Goal: Task Accomplishment & Management: Manage account settings

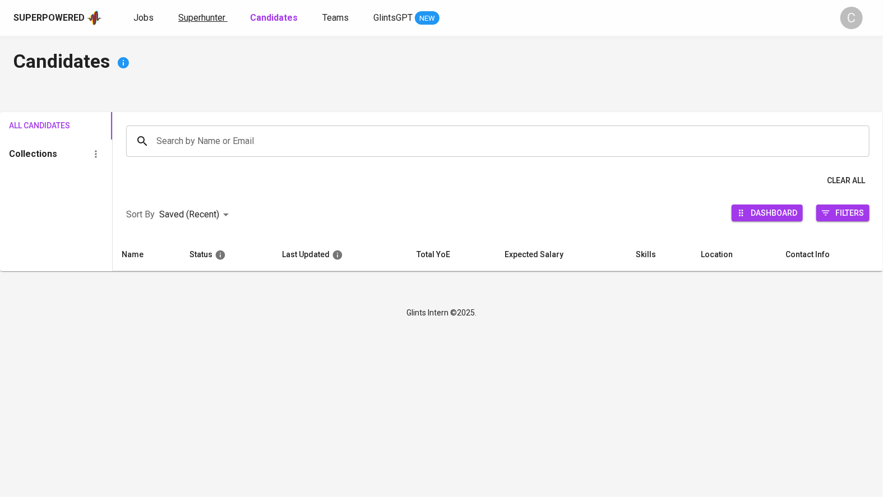
click at [190, 19] on span "Superhunter" at bounding box center [201, 17] width 47 height 11
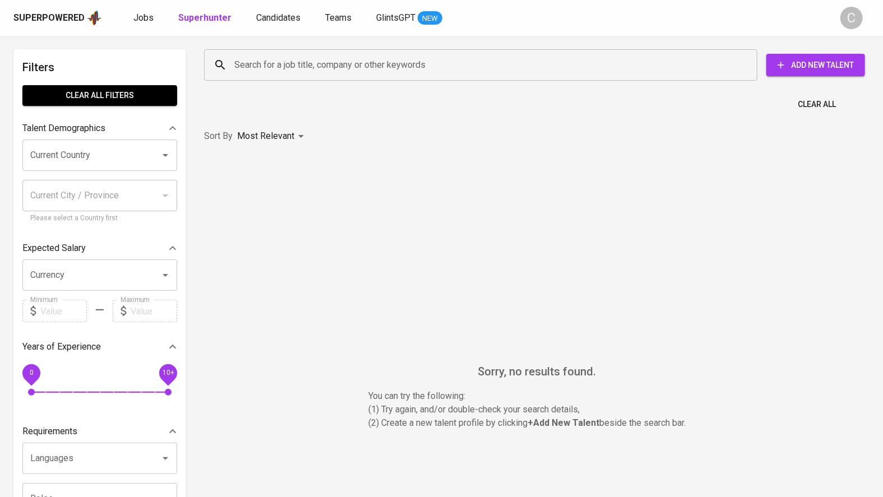
click at [192, 17] on b "Superhunter" at bounding box center [204, 17] width 53 height 11
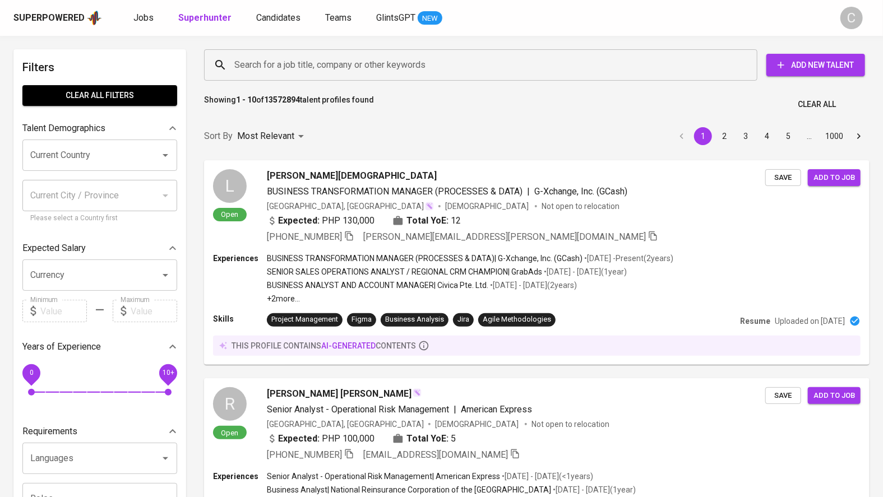
click at [287, 63] on input "Search for a job title, company or other keywords" at bounding box center [484, 64] width 504 height 21
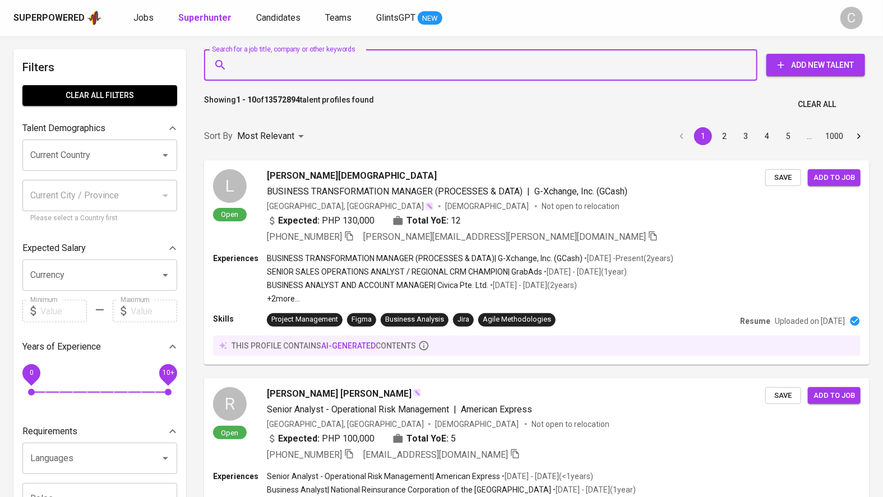
paste input "[EMAIL_ADDRESS][DOMAIN_NAME]"
type input "[EMAIL_ADDRESS][DOMAIN_NAME]"
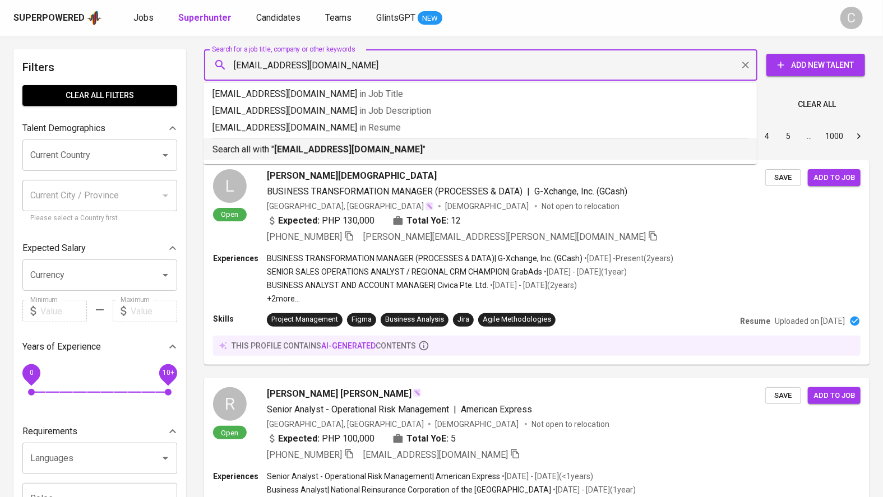
click at [276, 151] on b "[EMAIL_ADDRESS][DOMAIN_NAME]" at bounding box center [348, 149] width 149 height 11
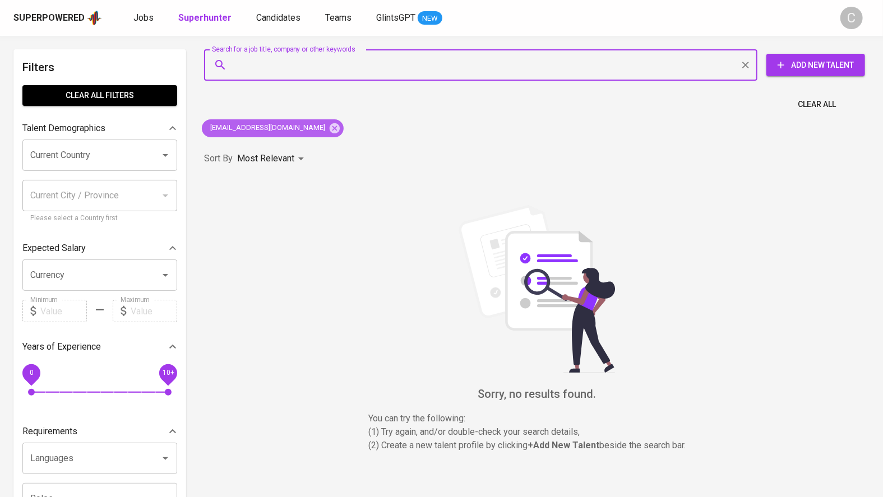
click at [329, 127] on icon at bounding box center [335, 128] width 12 height 12
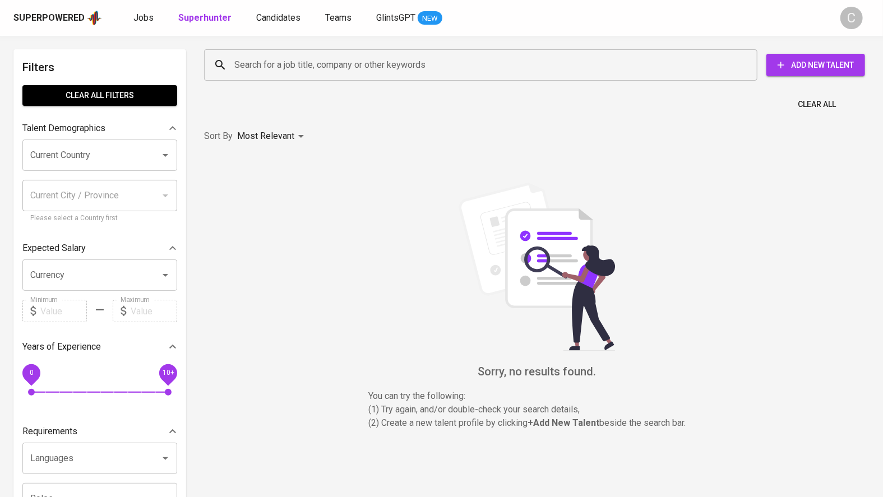
click at [269, 73] on input "Search for a job title, company or other keywords" at bounding box center [484, 64] width 504 height 21
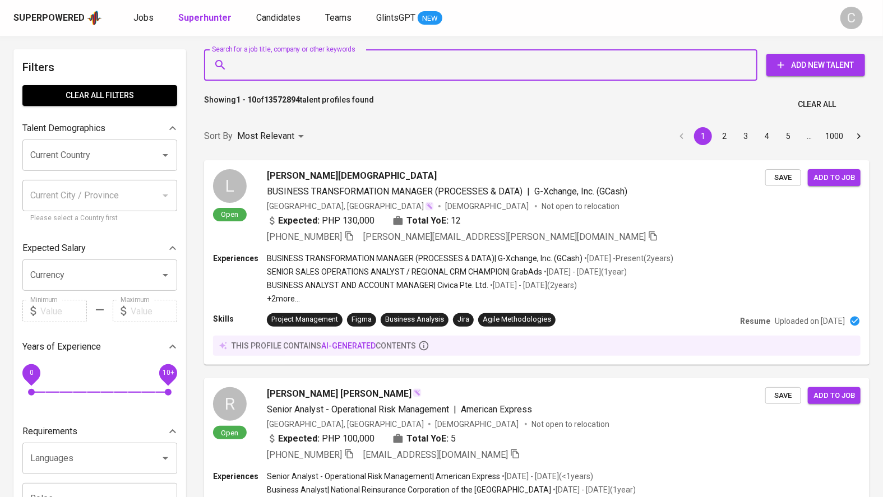
paste input "[EMAIL_ADDRESS][DOMAIN_NAME]"
type input "[EMAIL_ADDRESS][DOMAIN_NAME]"
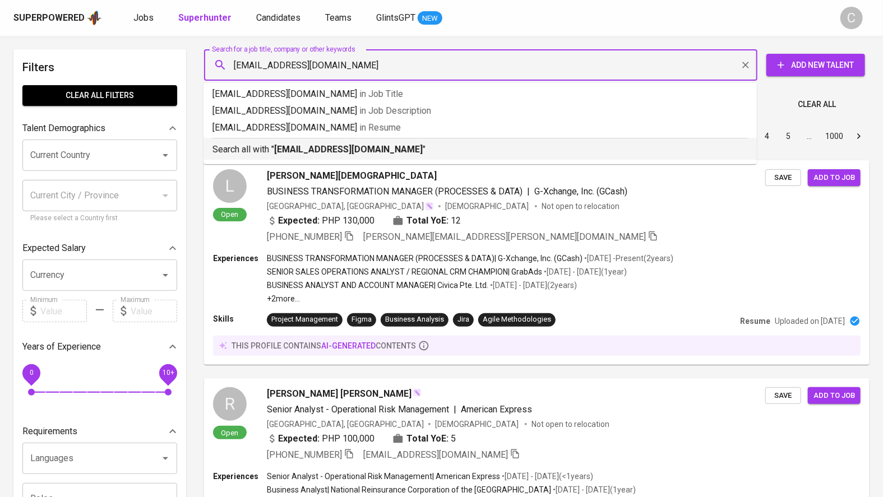
click at [293, 155] on p "Search all with " [EMAIL_ADDRESS][DOMAIN_NAME] "" at bounding box center [481, 149] width 536 height 13
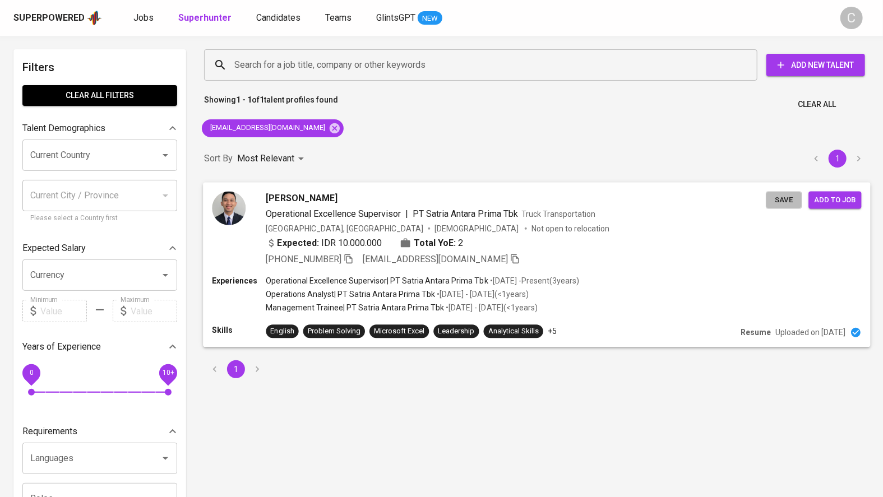
click at [780, 202] on span "Save" at bounding box center [784, 199] width 25 height 13
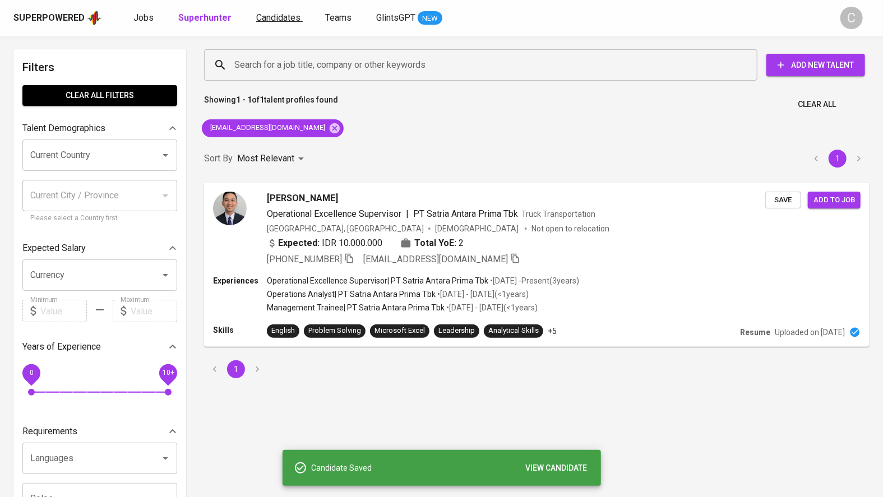
click at [270, 19] on span "Candidates" at bounding box center [278, 17] width 44 height 11
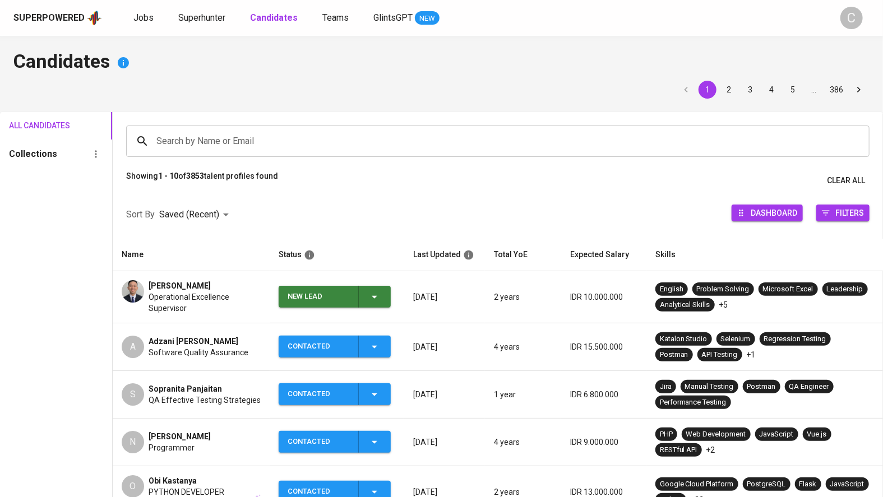
click at [377, 297] on icon "button" at bounding box center [374, 297] width 13 height 13
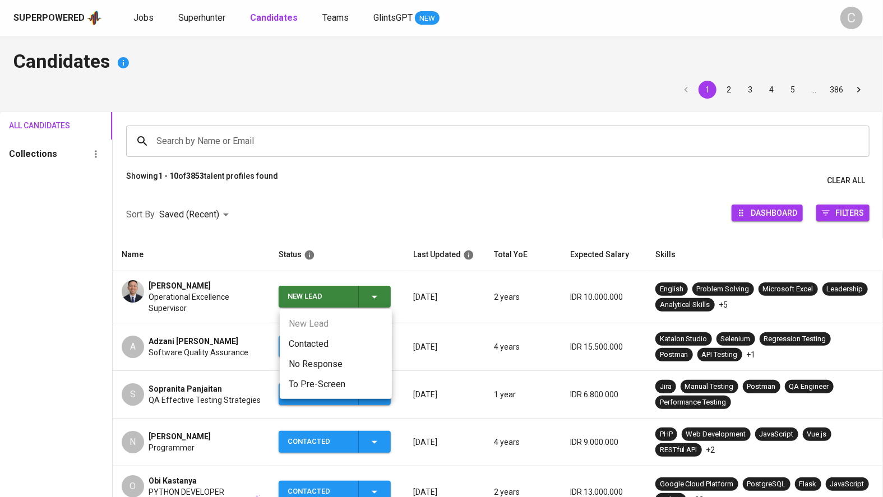
click at [322, 347] on li "Contacted" at bounding box center [336, 344] width 112 height 20
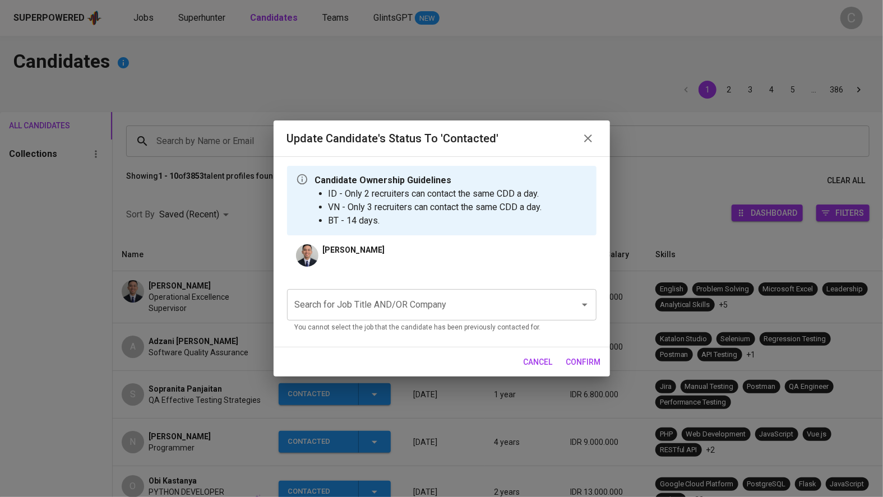
click at [372, 311] on input "Search for Job Title AND/OR Company" at bounding box center [426, 304] width 268 height 21
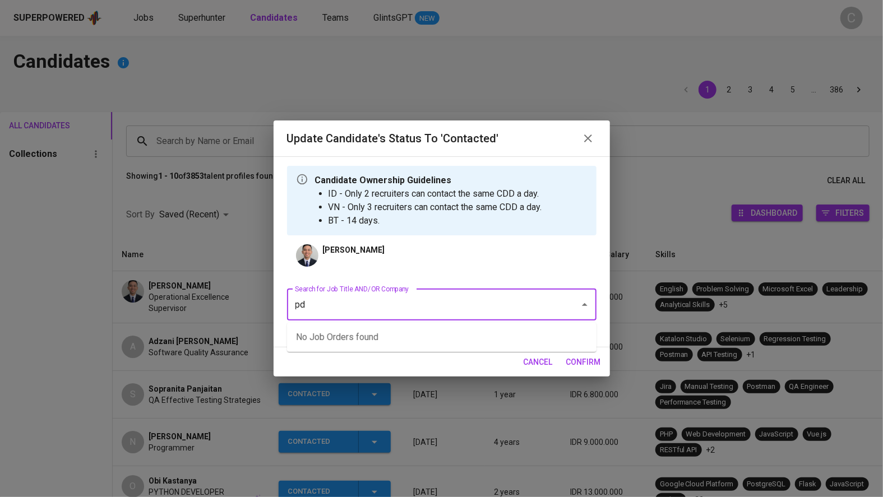
type input "p"
click at [393, 328] on li "Supply Chain Coordinators (2 headcount) (PDS International Pte Ltd)" at bounding box center [442, 338] width 310 height 20
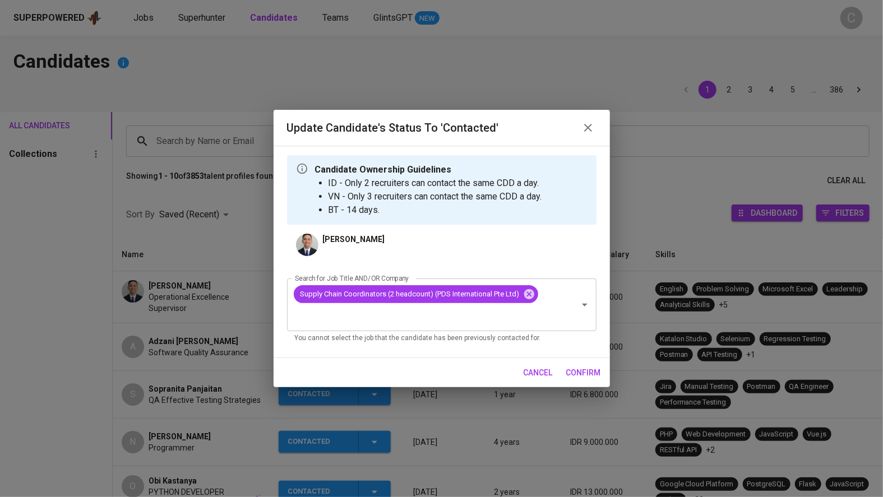
click at [593, 375] on span "confirm" at bounding box center [583, 373] width 35 height 14
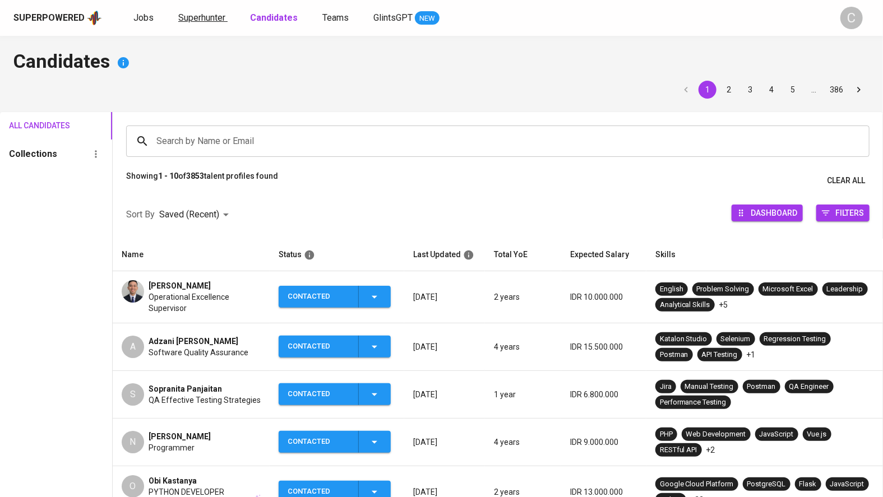
click at [193, 13] on span "Superhunter" at bounding box center [201, 17] width 47 height 11
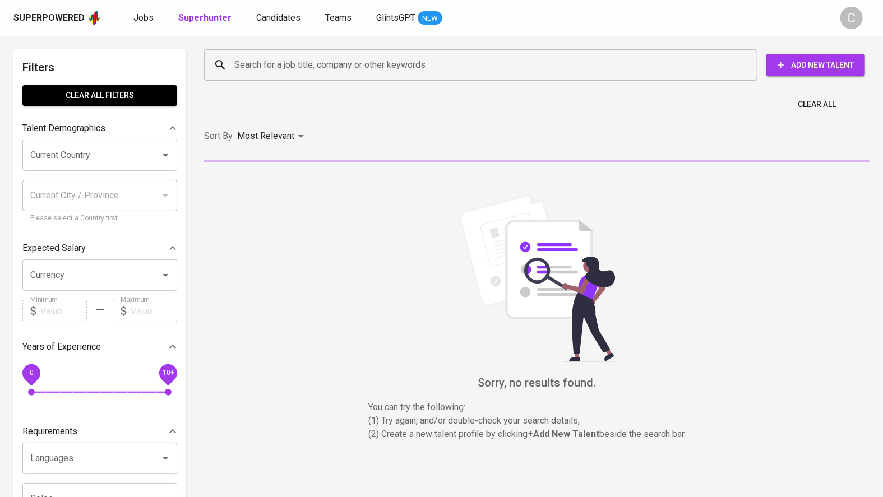
click at [268, 72] on input "Search for a job title, company or other keywords" at bounding box center [484, 64] width 504 height 21
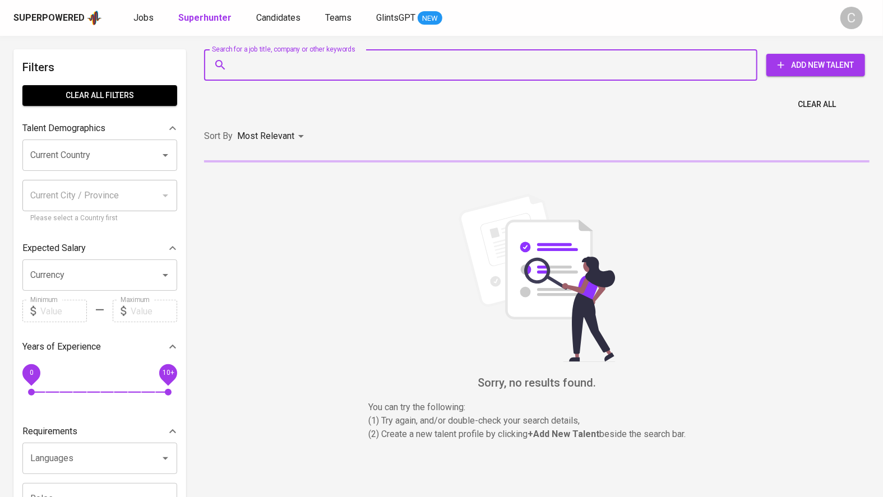
paste input "[EMAIL_ADDRESS][DOMAIN_NAME]"
type input "[EMAIL_ADDRESS][DOMAIN_NAME]"
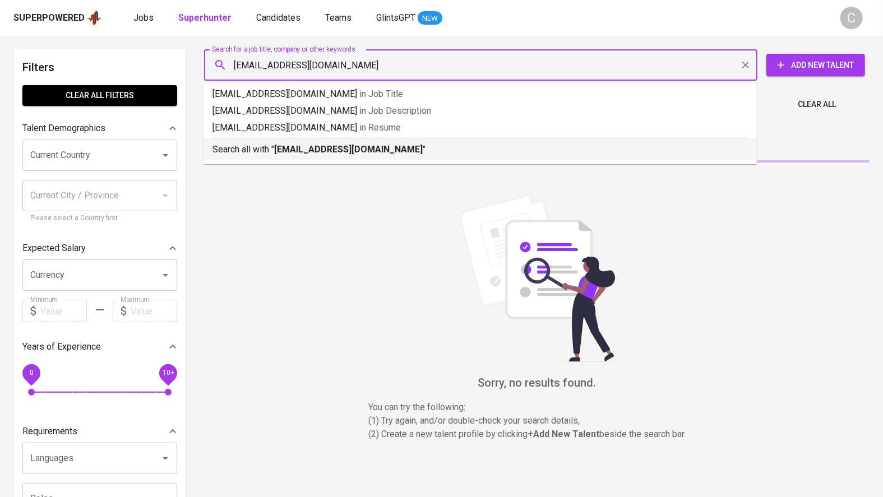
click at [337, 149] on b "[EMAIL_ADDRESS][DOMAIN_NAME]" at bounding box center [348, 149] width 149 height 11
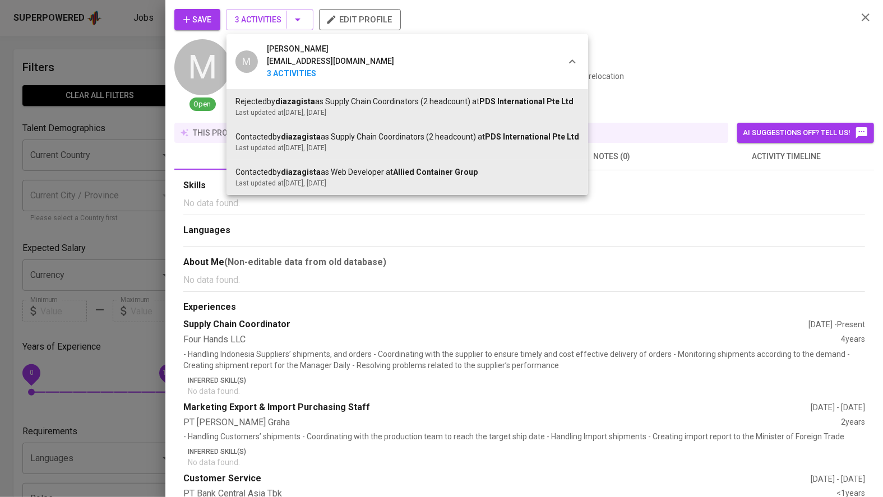
drag, startPoint x: 282, startPoint y: 141, endPoint x: 513, endPoint y: 141, distance: 231.1
click at [512, 139] on div "Contacted by diazagista as Supply Chain Coordinators (2 headcount) at PDS Inter…" at bounding box center [408, 137] width 344 height 12
click at [513, 141] on span "PDS International Pte Ltd" at bounding box center [532, 136] width 94 height 9
click at [454, 102] on div "Rejected by diazagista as Supply Chain Coordinators (2 headcount) at PDS Intern…" at bounding box center [408, 102] width 344 height 12
click at [132, 195] on div at bounding box center [441, 248] width 883 height 497
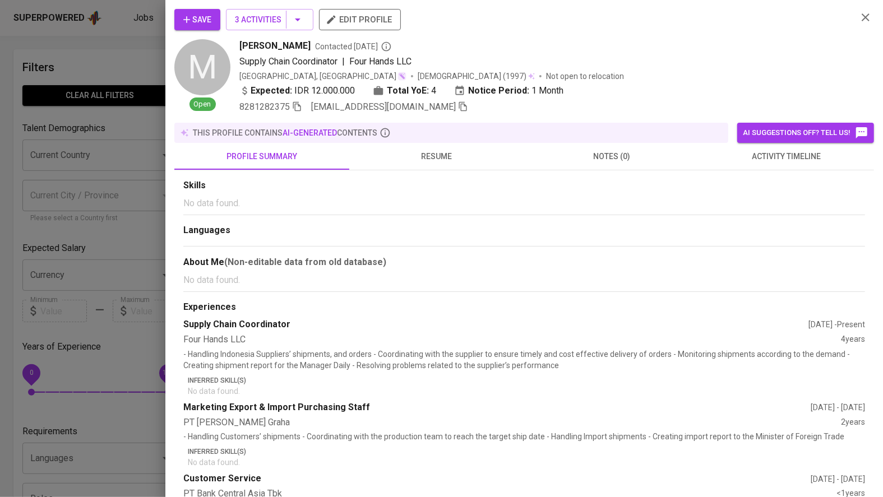
click at [113, 216] on div at bounding box center [441, 248] width 883 height 497
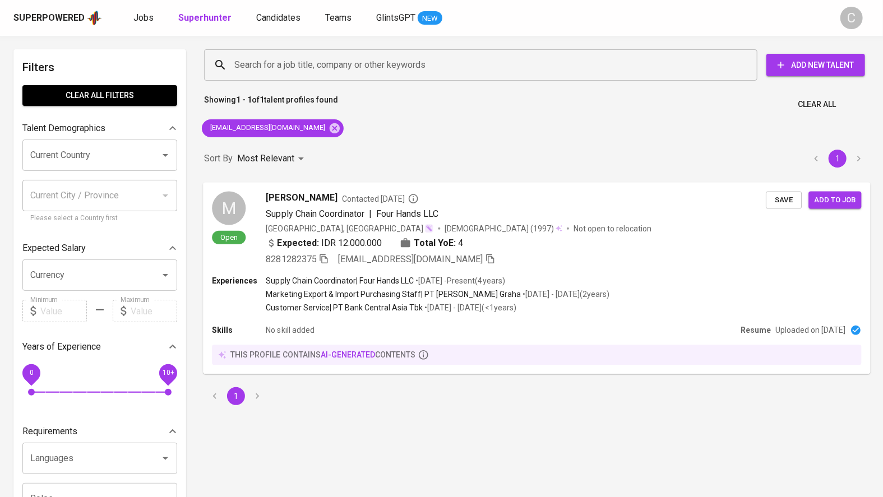
click at [782, 196] on span "Save" at bounding box center [784, 199] width 25 height 13
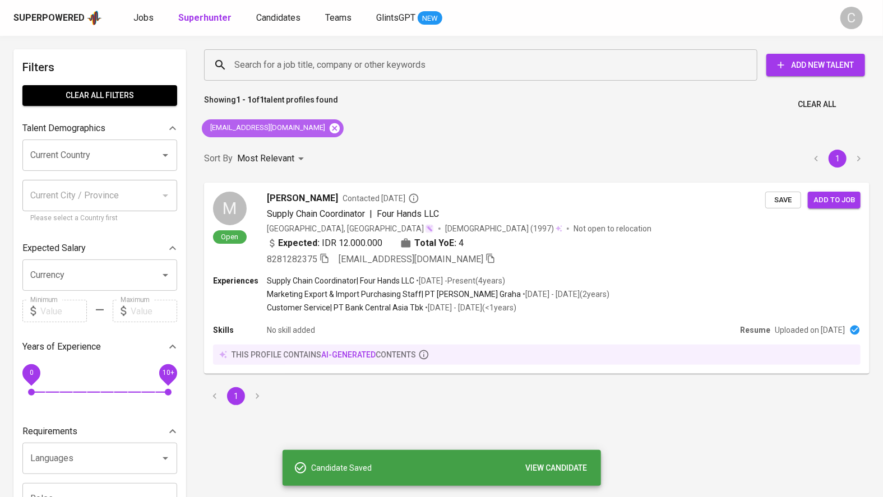
click at [340, 130] on icon at bounding box center [335, 128] width 10 height 10
click at [317, 61] on input "Search for a job title, company or other keywords" at bounding box center [484, 64] width 504 height 21
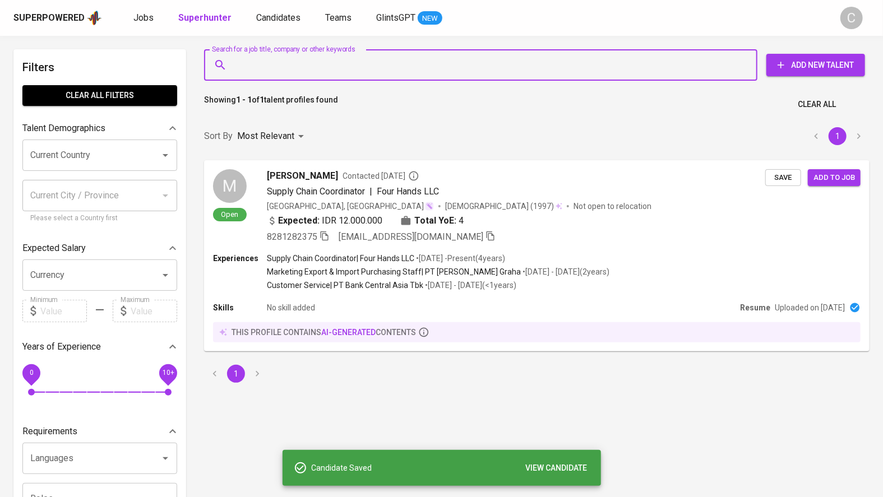
paste input "noviazhr16@gmail.com"
type input "noviazhr16@gmail.com"
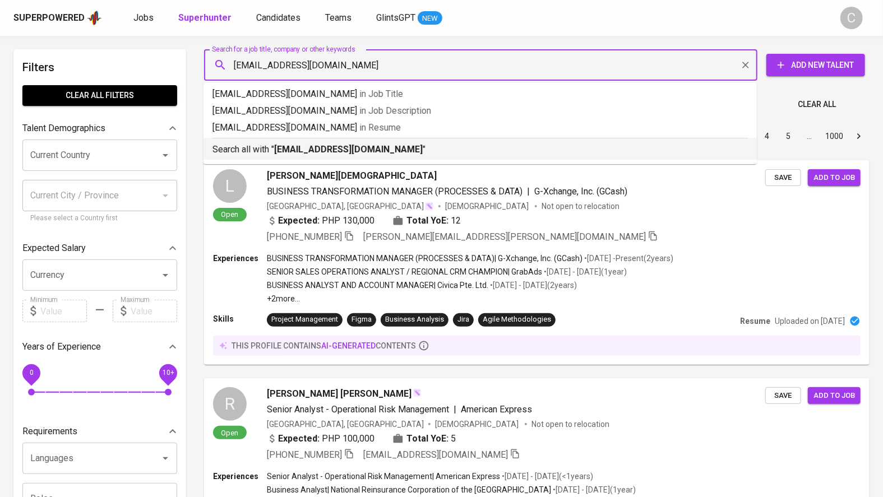
click at [307, 150] on b "noviazhr16@gmail.com" at bounding box center [348, 149] width 149 height 11
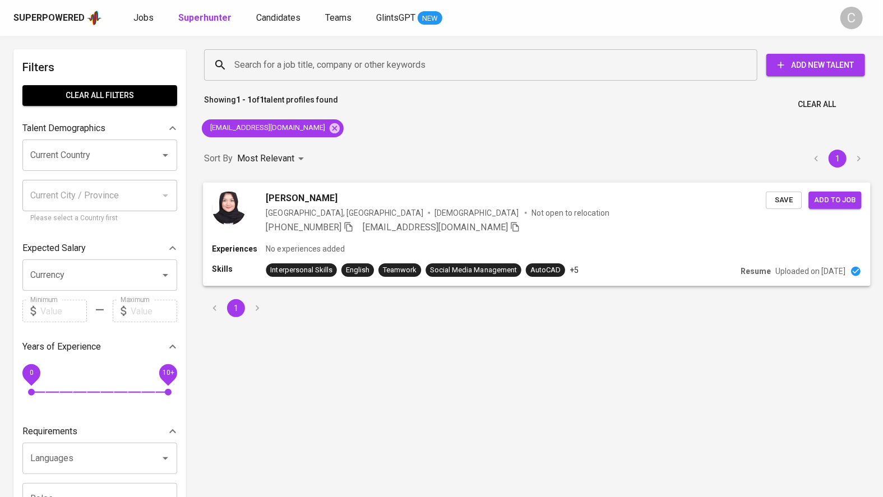
drag, startPoint x: 789, startPoint y: 204, endPoint x: 760, endPoint y: 199, distance: 29.7
click at [773, 199] on span "Save" at bounding box center [784, 199] width 25 height 13
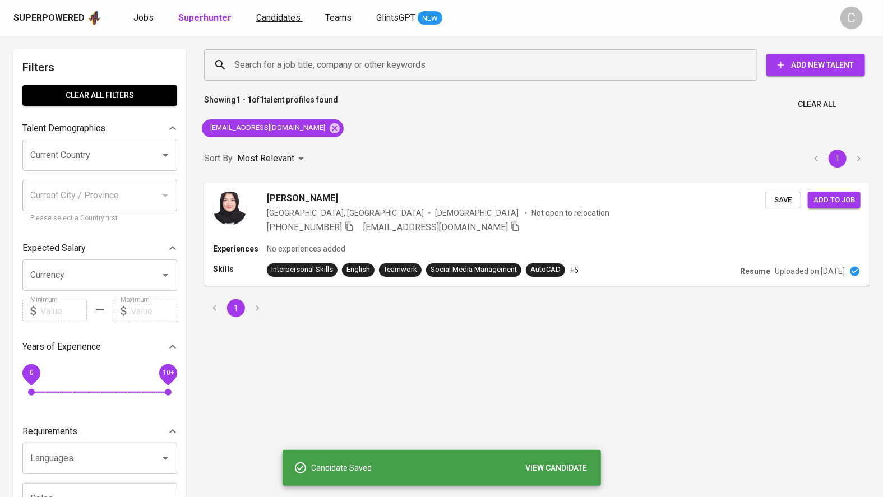
click at [284, 20] on span "Candidates" at bounding box center [278, 17] width 44 height 11
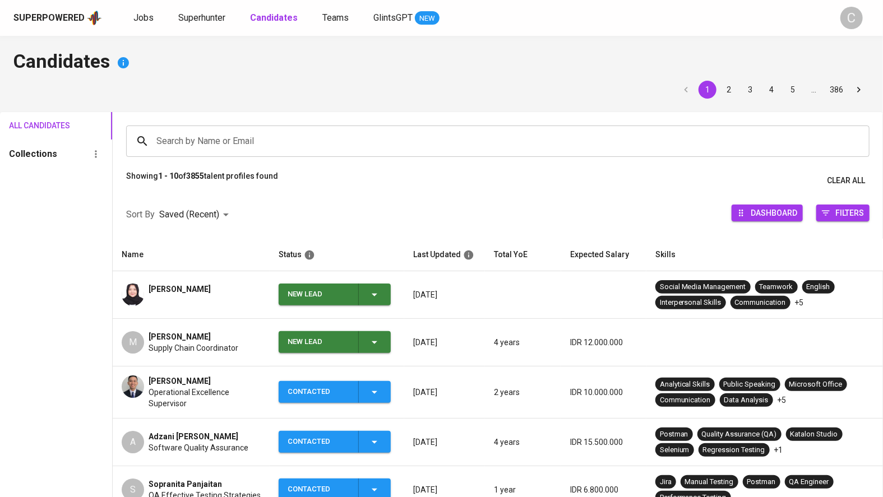
click at [378, 296] on icon "button" at bounding box center [374, 294] width 13 height 13
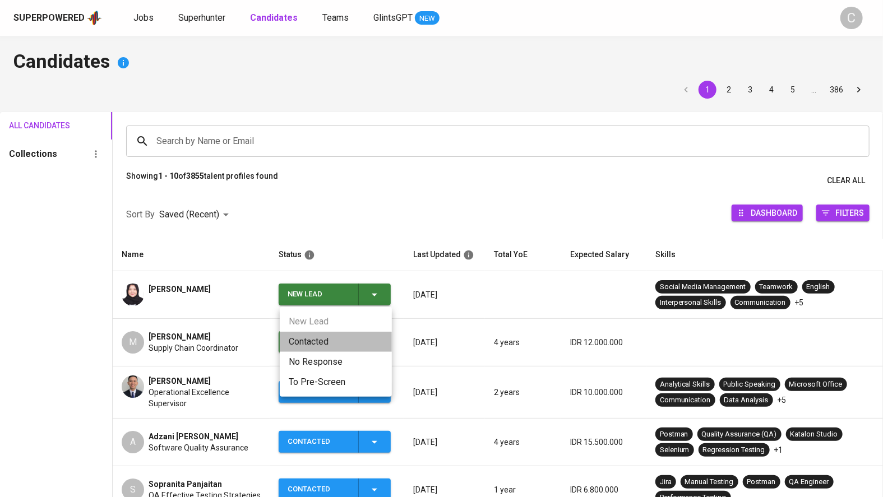
click at [329, 340] on li "Contacted" at bounding box center [336, 342] width 112 height 20
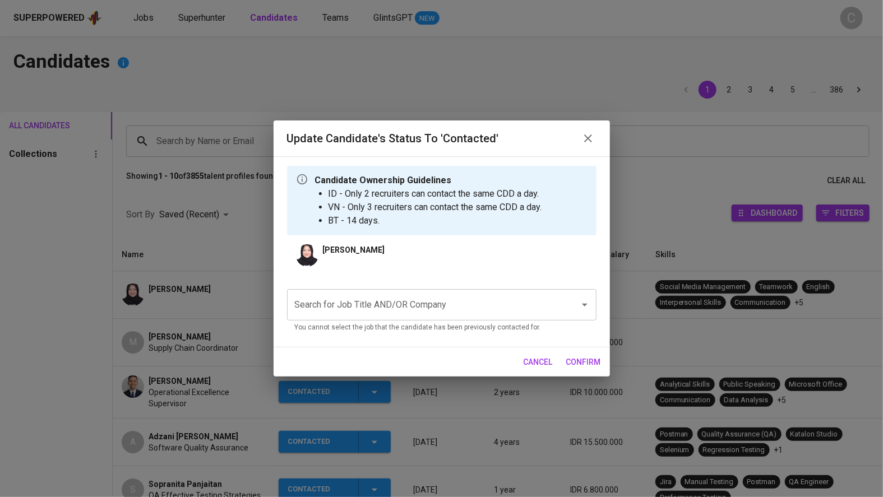
click at [368, 312] on input "Search for Job Title AND/OR Company" at bounding box center [426, 304] width 268 height 21
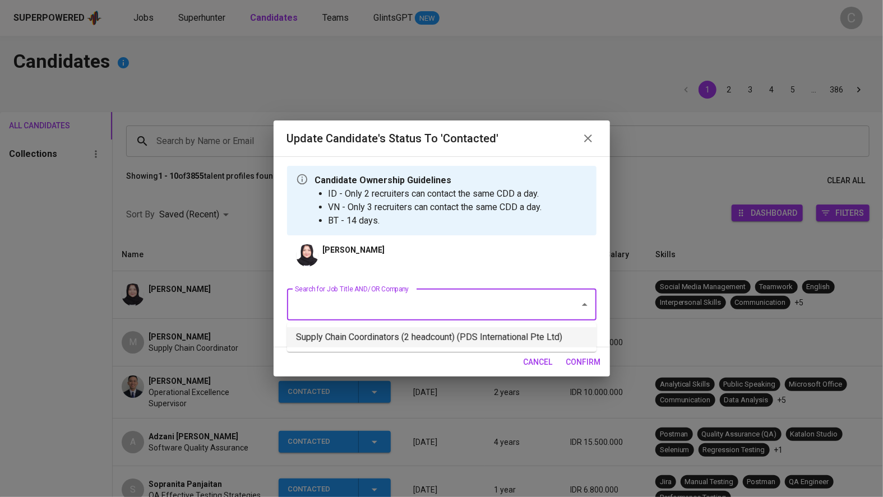
drag, startPoint x: 388, startPoint y: 331, endPoint x: 401, endPoint y: 331, distance: 13.5
click at [390, 331] on li "Supply Chain Coordinators (2 headcount) (PDS International Pte Ltd)" at bounding box center [442, 338] width 310 height 20
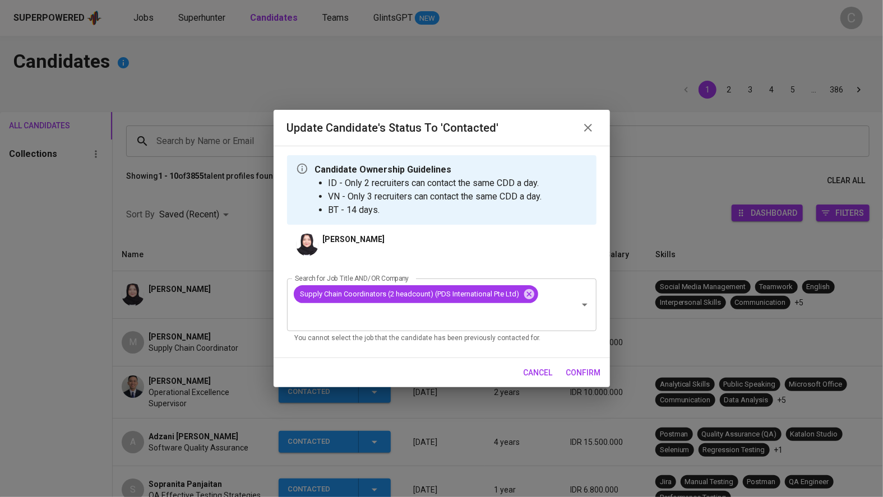
click at [591, 371] on span "confirm" at bounding box center [583, 373] width 35 height 14
